Goal: Transaction & Acquisition: Obtain resource

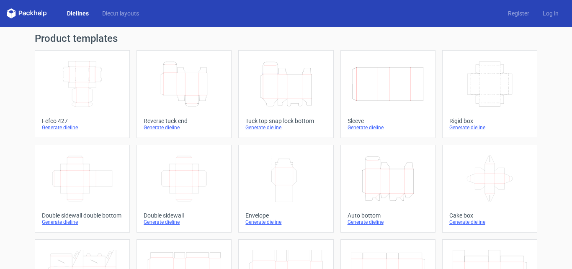
click at [91, 84] on icon "Width Depth Height" at bounding box center [82, 84] width 74 height 47
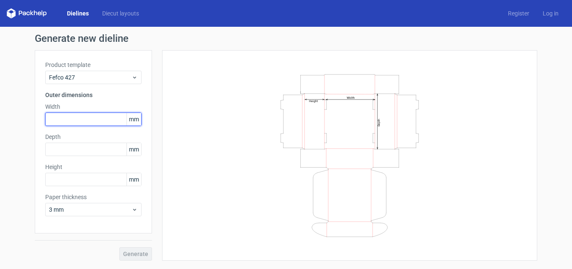
click at [100, 122] on input "text" at bounding box center [93, 119] width 96 height 13
type input "165"
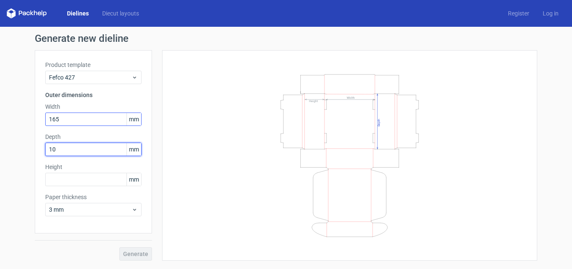
type input "102"
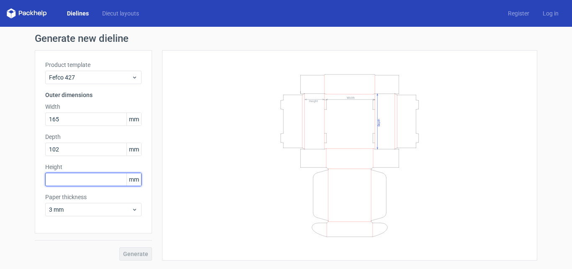
click at [88, 183] on input "text" at bounding box center [93, 179] width 96 height 13
type input "51"
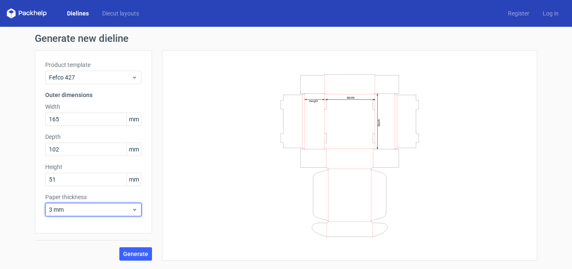
click at [100, 213] on span "3 mm" at bounding box center [90, 209] width 82 height 8
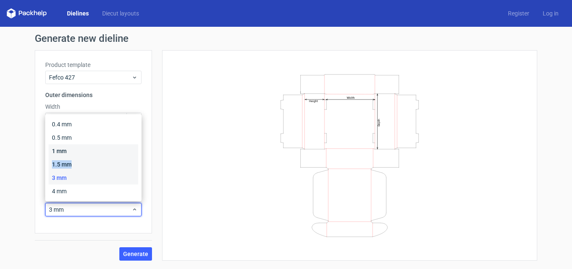
drag, startPoint x: 80, startPoint y: 152, endPoint x: 80, endPoint y: 159, distance: 6.7
click at [80, 159] on div "0.4 mm 0.5 mm 1 mm 1.5 mm 3 mm 4 mm" at bounding box center [94, 158] width 90 height 80
click at [133, 254] on span "Generate" at bounding box center [135, 254] width 25 height 6
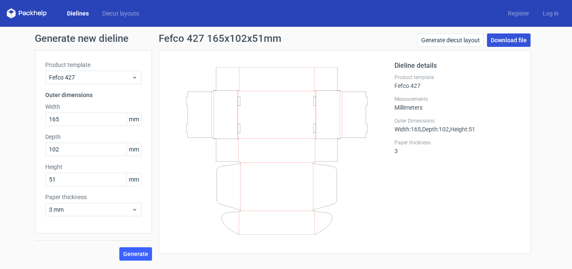
click at [518, 43] on link "Download file" at bounding box center [509, 39] width 44 height 13
